Goal: Obtain resource: Download file/media

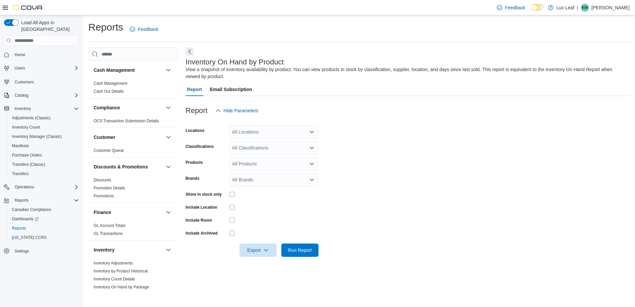
click at [256, 132] on div "All Locations" at bounding box center [274, 131] width 89 height 13
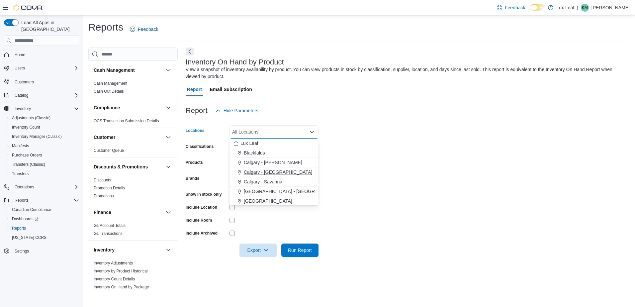
click at [268, 172] on span "Calgary - [GEOGRAPHIC_DATA]" at bounding box center [278, 172] width 68 height 7
click at [383, 142] on form "Locations [GEOGRAPHIC_DATA] - [GEOGRAPHIC_DATA] Combo box. Selected. [GEOGRAPHI…" at bounding box center [408, 187] width 444 height 140
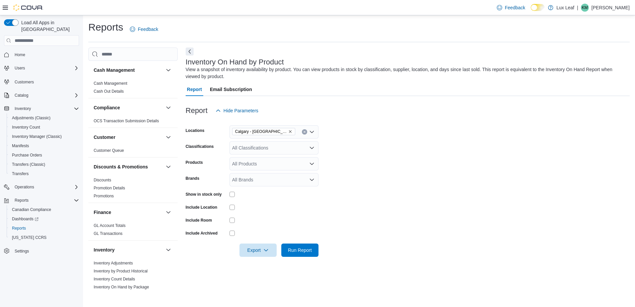
click at [285, 146] on div "All Classifications" at bounding box center [274, 147] width 89 height 13
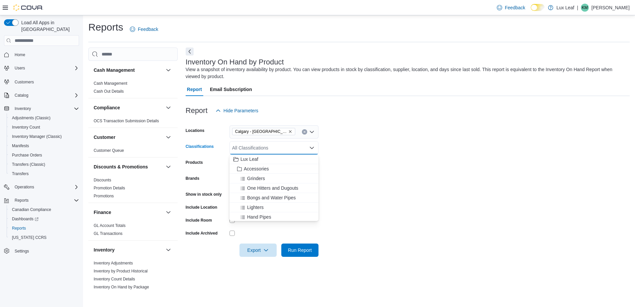
click at [285, 146] on div "All Classifications Combo box. Selected. Combo box input. All Classifications. …" at bounding box center [274, 147] width 89 height 13
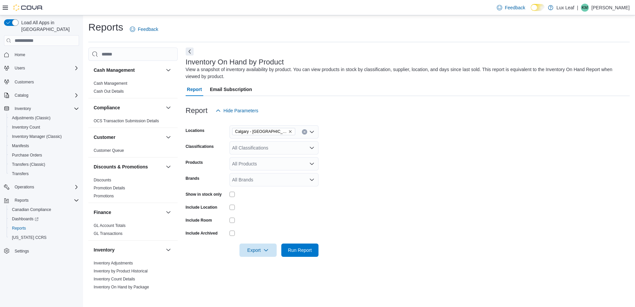
drag, startPoint x: 344, startPoint y: 153, endPoint x: 308, endPoint y: 164, distance: 38.1
click at [344, 153] on form "Locations [GEOGRAPHIC_DATA] - [GEOGRAPHIC_DATA] Classifications All Classificat…" at bounding box center [408, 187] width 444 height 140
click at [268, 156] on form "Locations [GEOGRAPHIC_DATA] - [GEOGRAPHIC_DATA] Classifications All Classificat…" at bounding box center [408, 187] width 444 height 140
click at [270, 162] on div "All Products" at bounding box center [274, 163] width 89 height 13
click at [370, 152] on form "Locations [GEOGRAPHIC_DATA] - [GEOGRAPHIC_DATA] Classifications All Classificat…" at bounding box center [408, 187] width 444 height 140
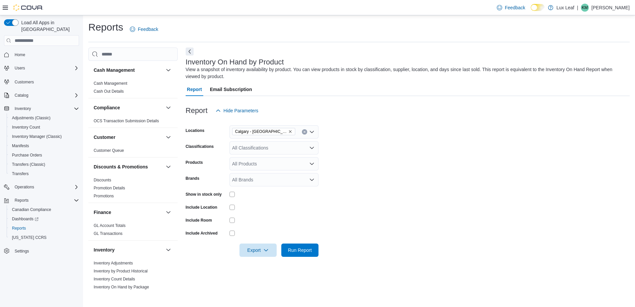
click at [264, 148] on div "All Classifications" at bounding box center [274, 147] width 89 height 13
click at [264, 196] on div "Edibles" at bounding box center [274, 195] width 81 height 7
drag, startPoint x: 377, startPoint y: 149, endPoint x: 303, endPoint y: 181, distance: 80.5
click at [374, 149] on form "Locations [GEOGRAPHIC_DATA] - Panorama Hills Classifications Edibles Products A…" at bounding box center [408, 187] width 444 height 140
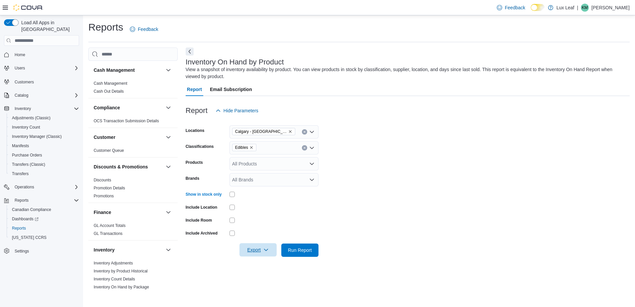
click at [249, 252] on span "Export" at bounding box center [258, 249] width 29 height 13
click at [251, 259] on button "Export to Excel" at bounding box center [259, 263] width 38 height 13
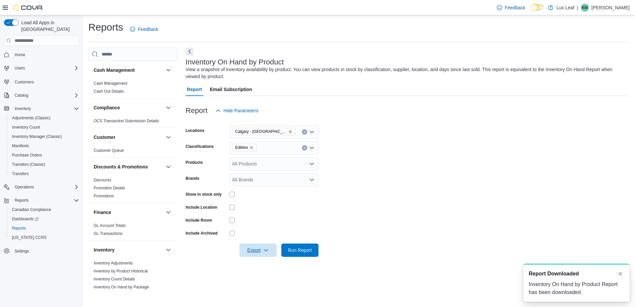
scroll to position [0, 0]
